Goal: Check status: Check status

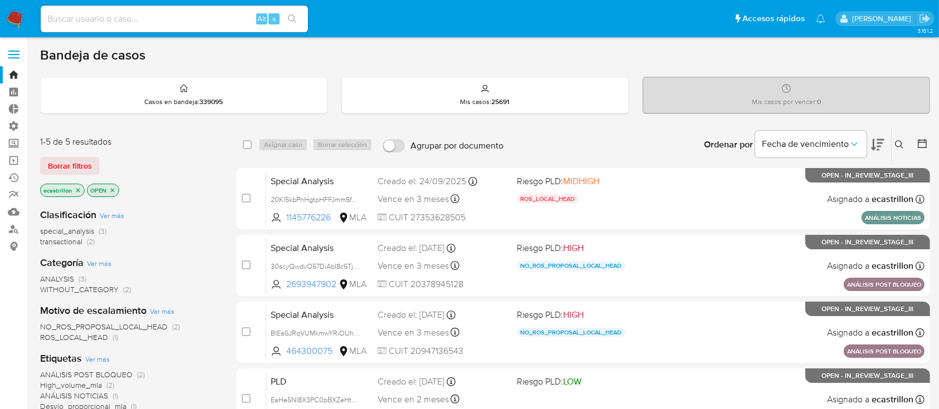
click at [239, 12] on input at bounding box center [174, 19] width 267 height 14
paste input "1363749792"
type input "1363749792"
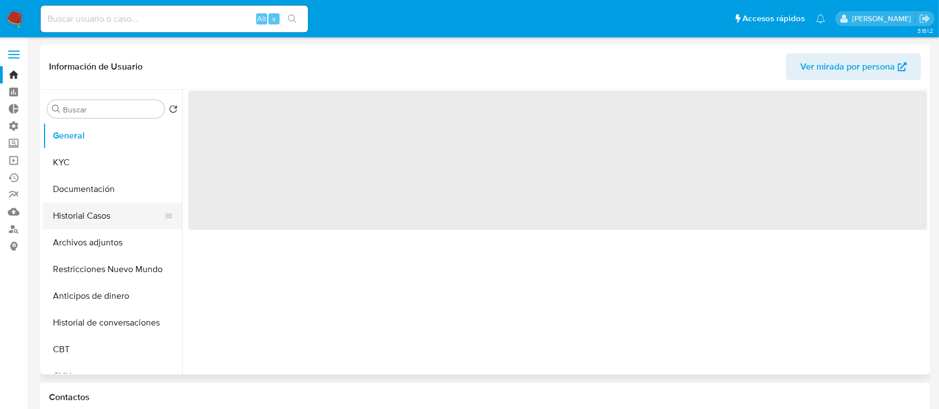
click at [71, 218] on button "Historial Casos" at bounding box center [108, 216] width 130 height 27
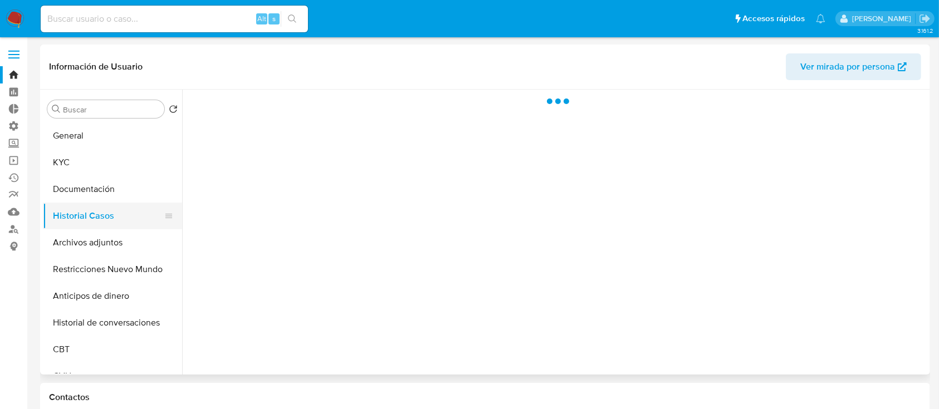
select select "10"
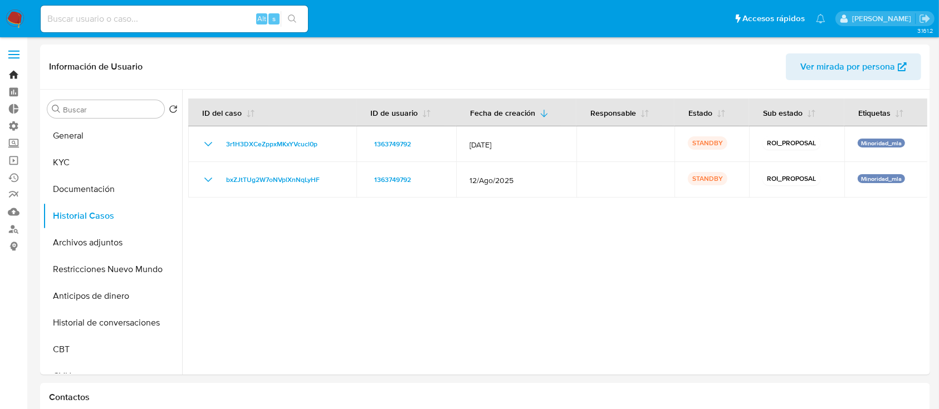
click at [18, 76] on link "Bandeja" at bounding box center [66, 74] width 133 height 17
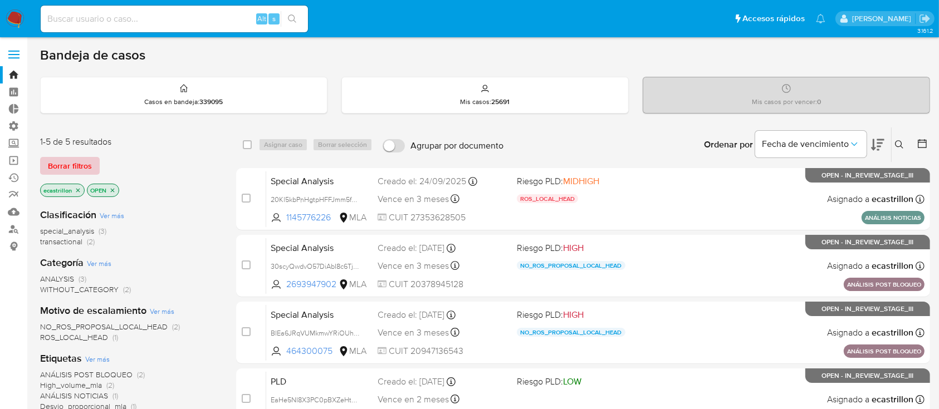
click at [71, 162] on span "Borrar filtros" at bounding box center [70, 166] width 44 height 16
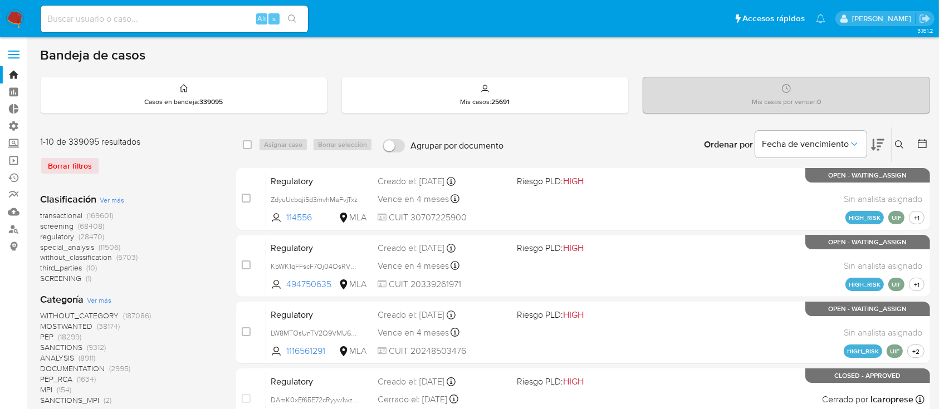
click at [207, 13] on input at bounding box center [174, 19] width 267 height 14
paste input "JdNezyiJEjrEZZlxIHTe9Qg1"
type input "JdNezyiJEjrEZZlxIHTe9Qg1"
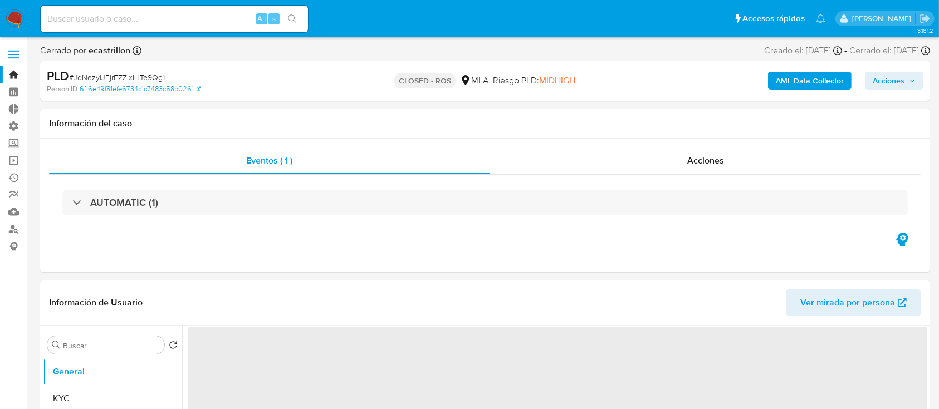
select select "10"
